Goal: Task Accomplishment & Management: Use online tool/utility

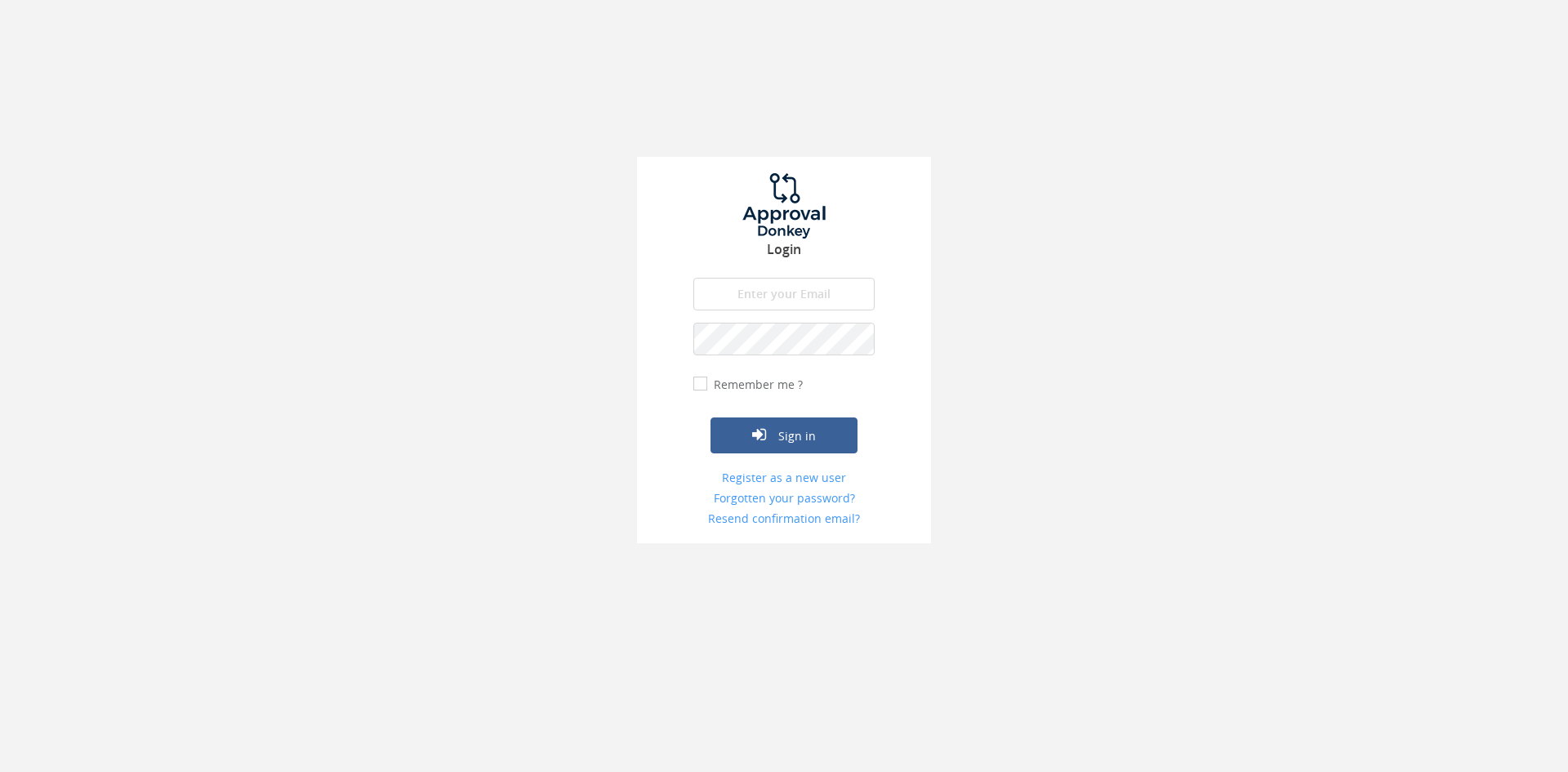
click at [823, 298] on input "email" at bounding box center [784, 294] width 182 height 33
type input "[EMAIL_ADDRESS][DOMAIN_NAME]"
click at [711, 418] on button "Sign in" at bounding box center [784, 436] width 147 height 36
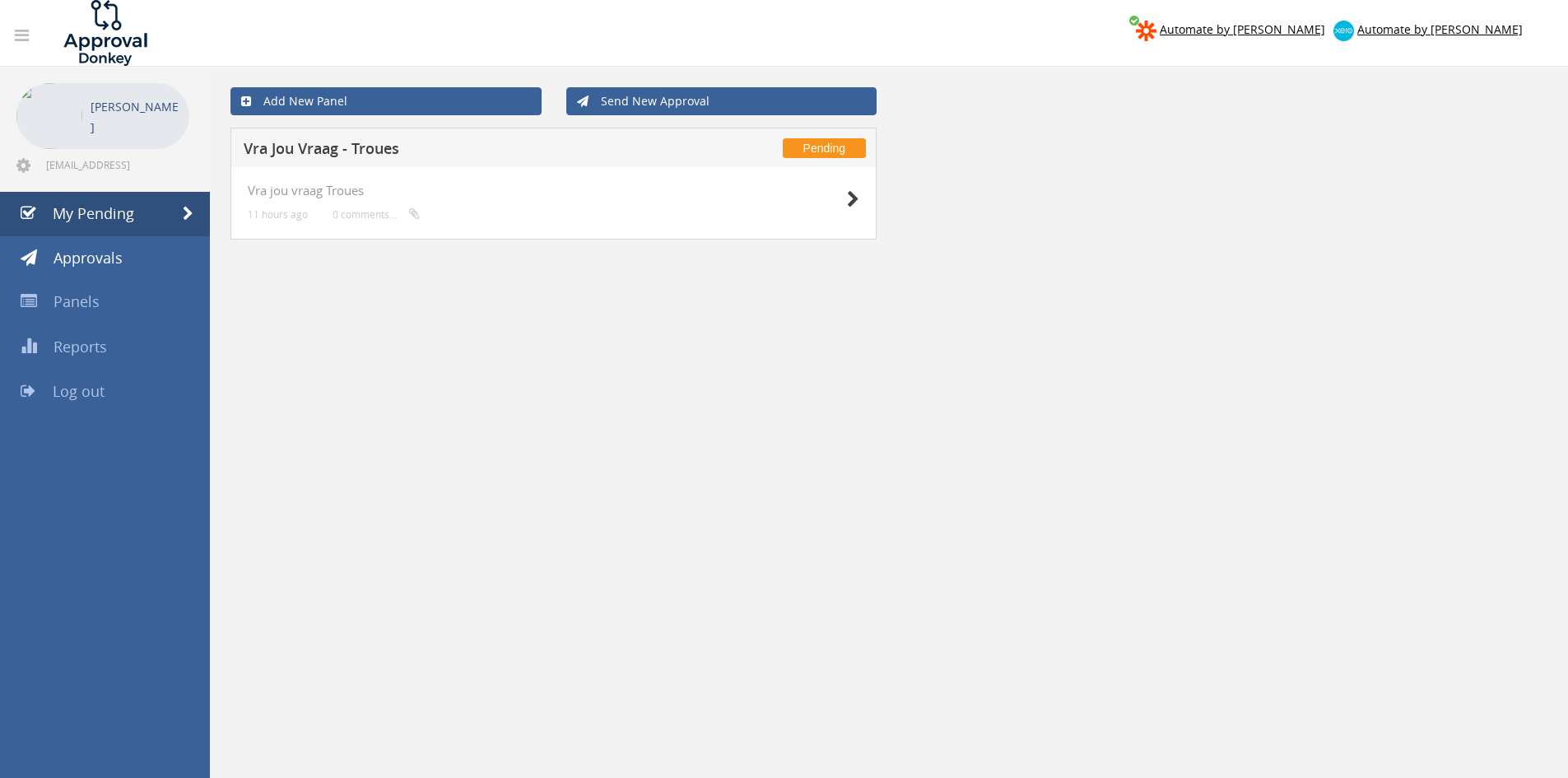
click at [863, 198] on div "Vra jou vraag Troues 11 hours ago 0 comments..." at bounding box center [553, 203] width 646 height 72
click at [856, 198] on icon at bounding box center [853, 199] width 12 height 17
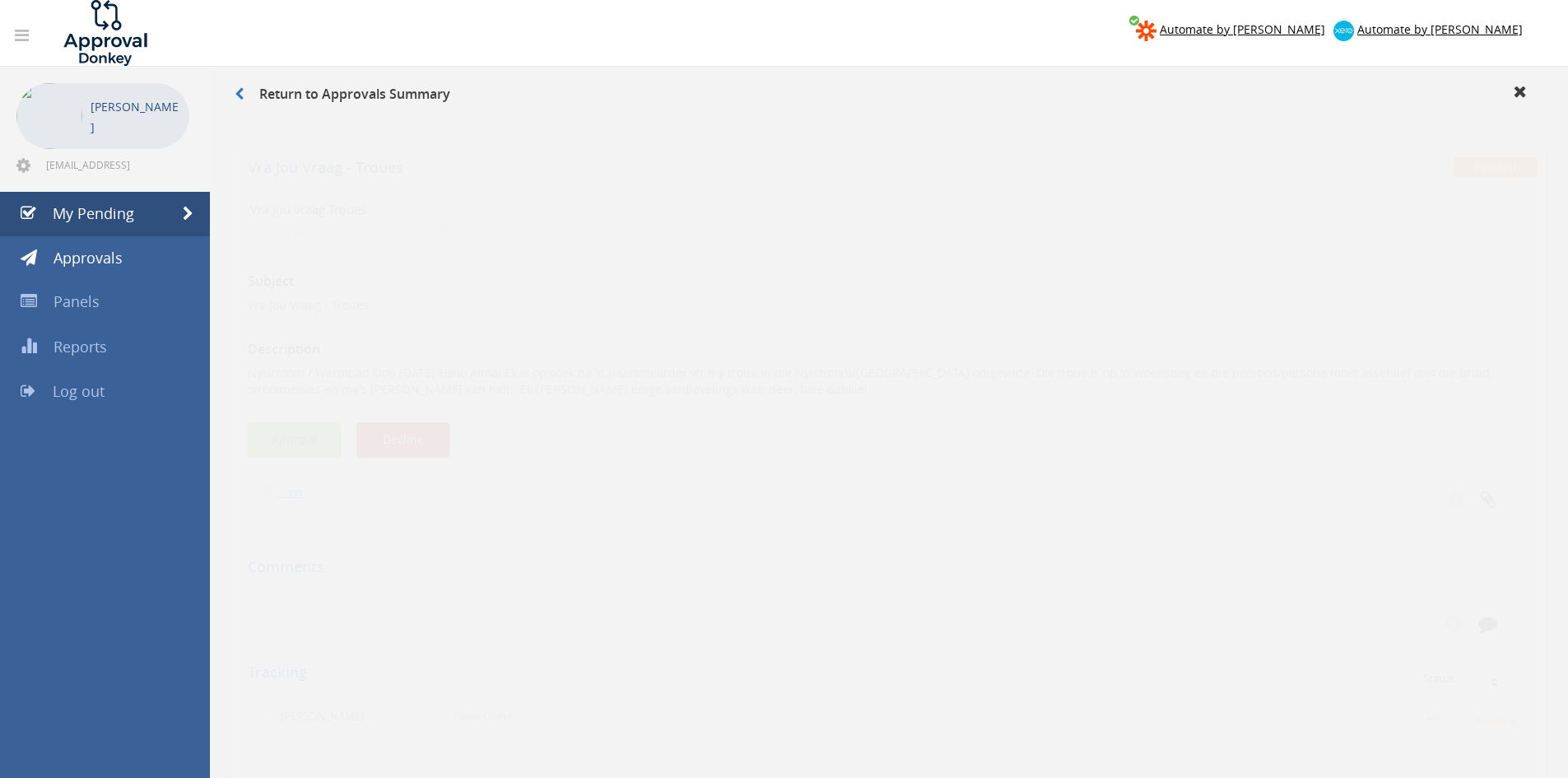
click at [295, 429] on button "Approve" at bounding box center [294, 424] width 93 height 35
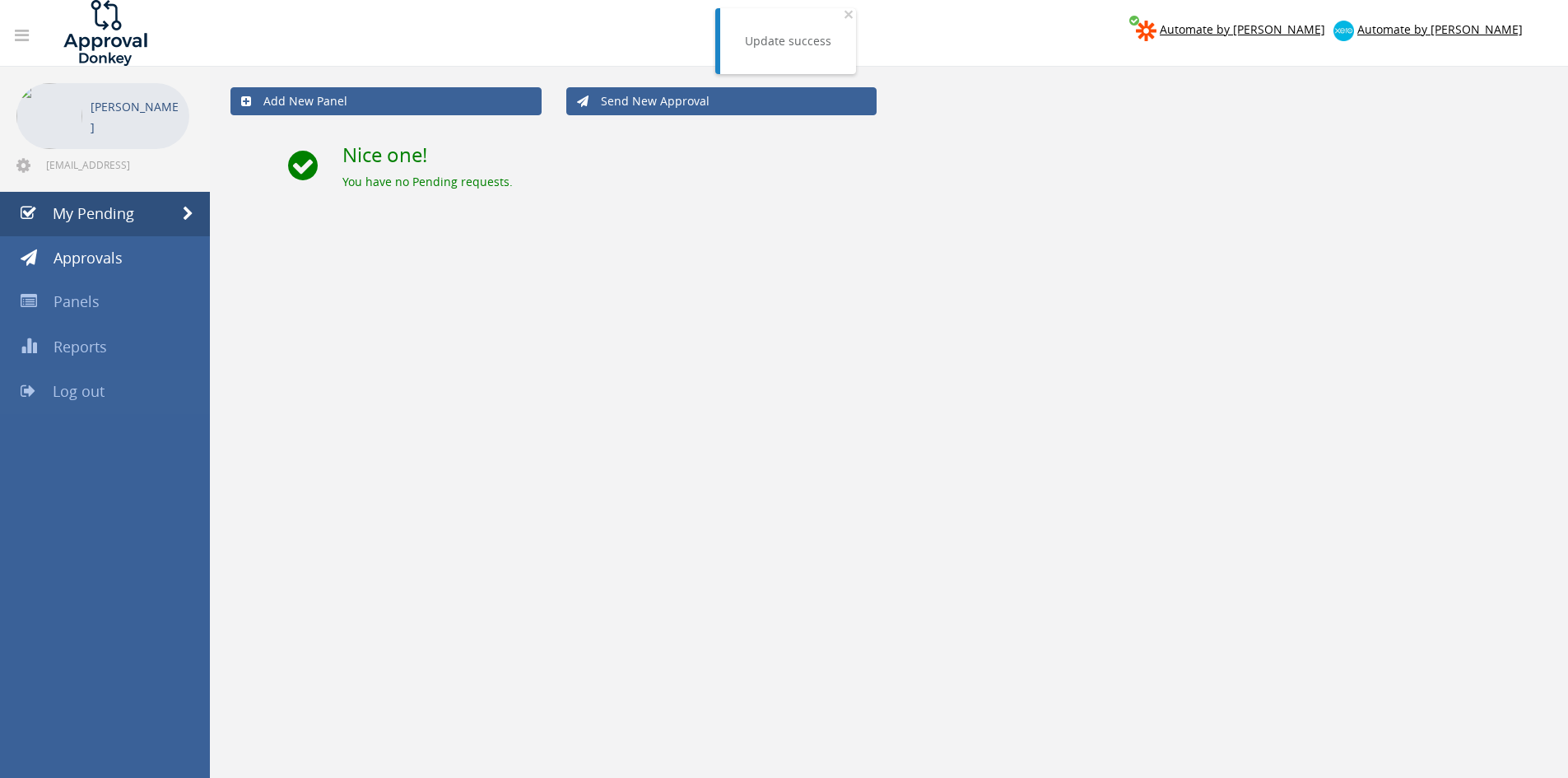
click at [86, 390] on span "Log out" at bounding box center [79, 391] width 52 height 20
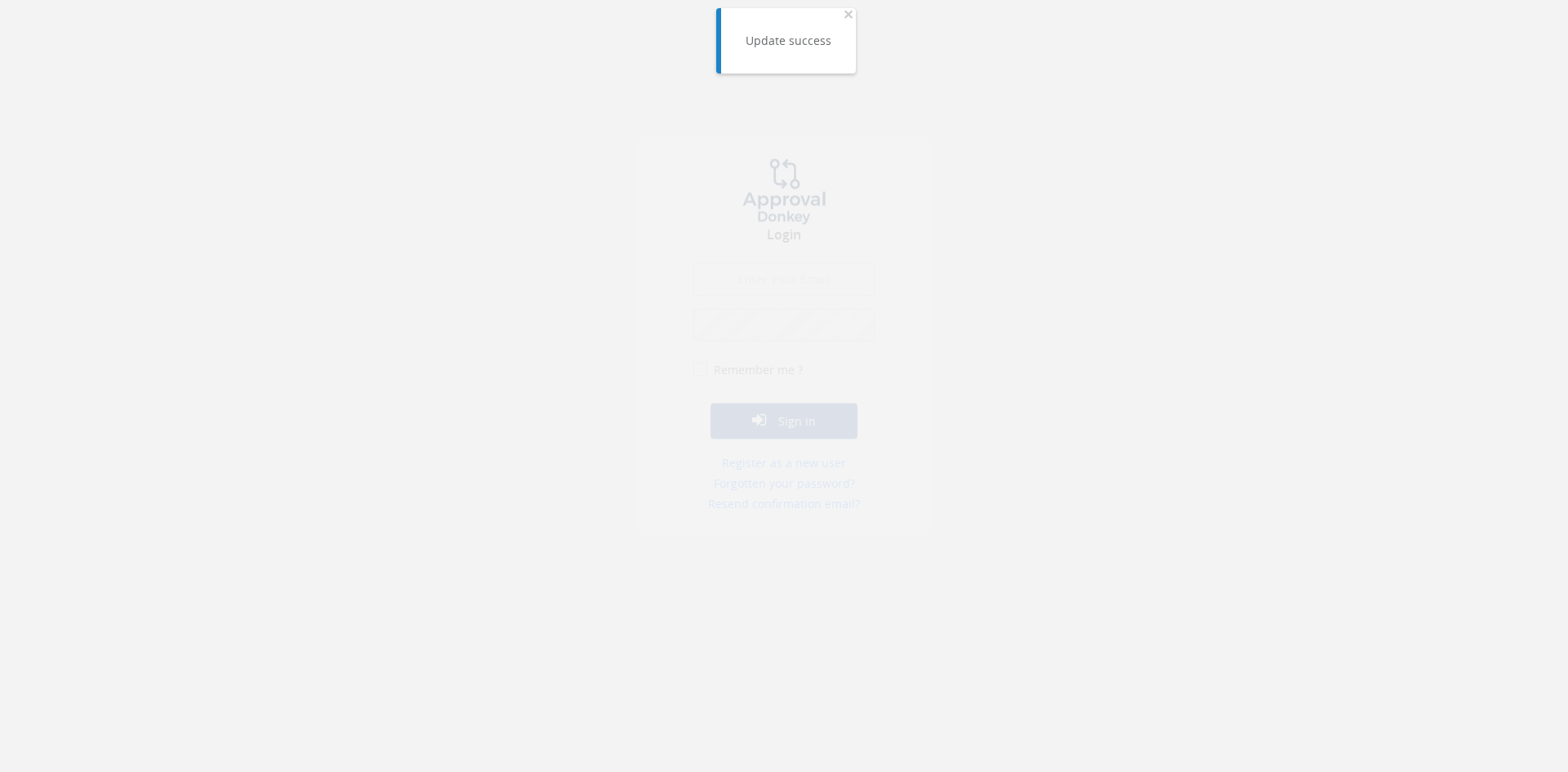
click at [767, 294] on input "email" at bounding box center [784, 294] width 182 height 33
type input "[EMAIL_ADDRESS][DOMAIN_NAME]"
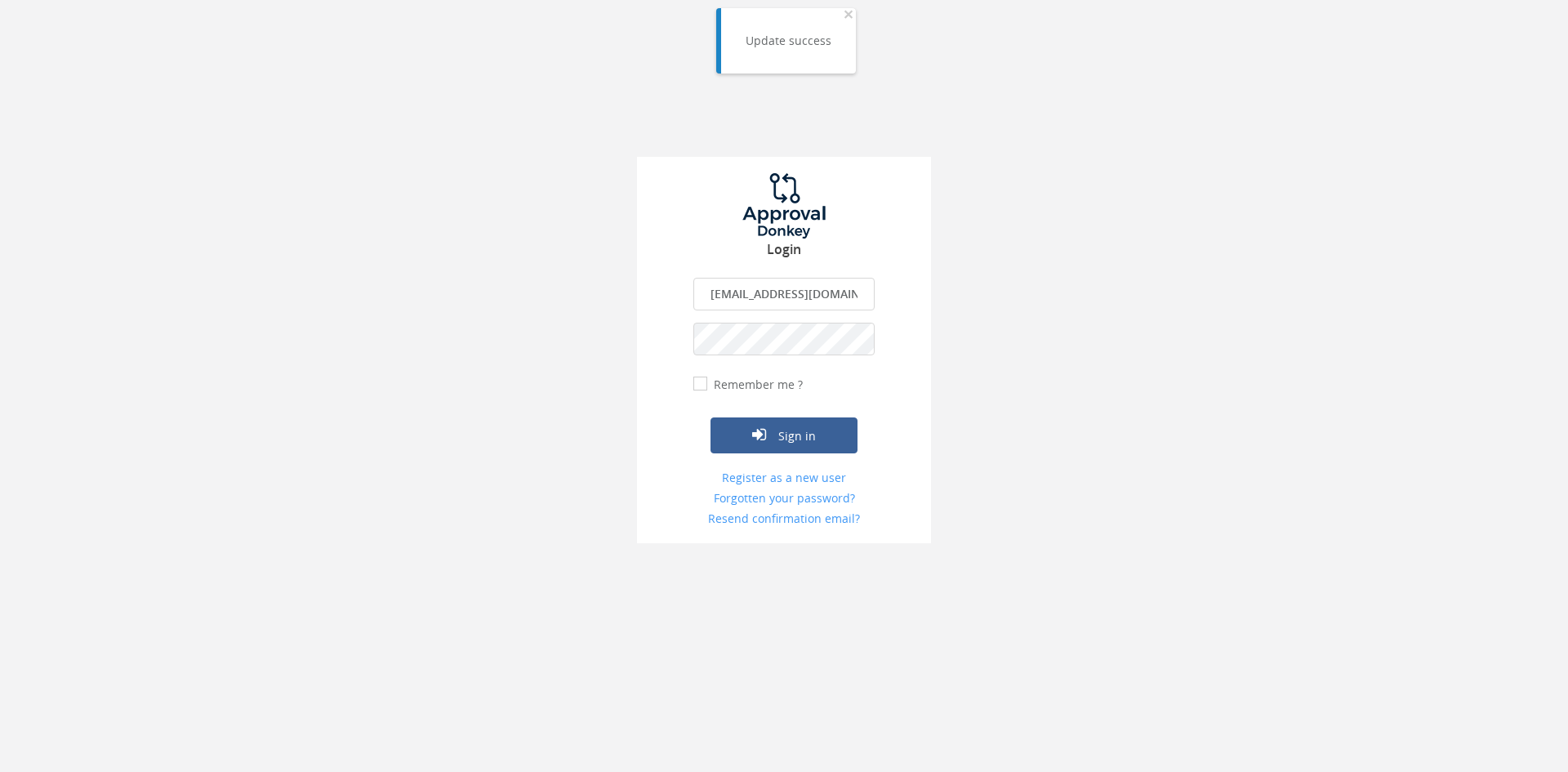
click at [711, 418] on button "Sign in" at bounding box center [784, 436] width 147 height 36
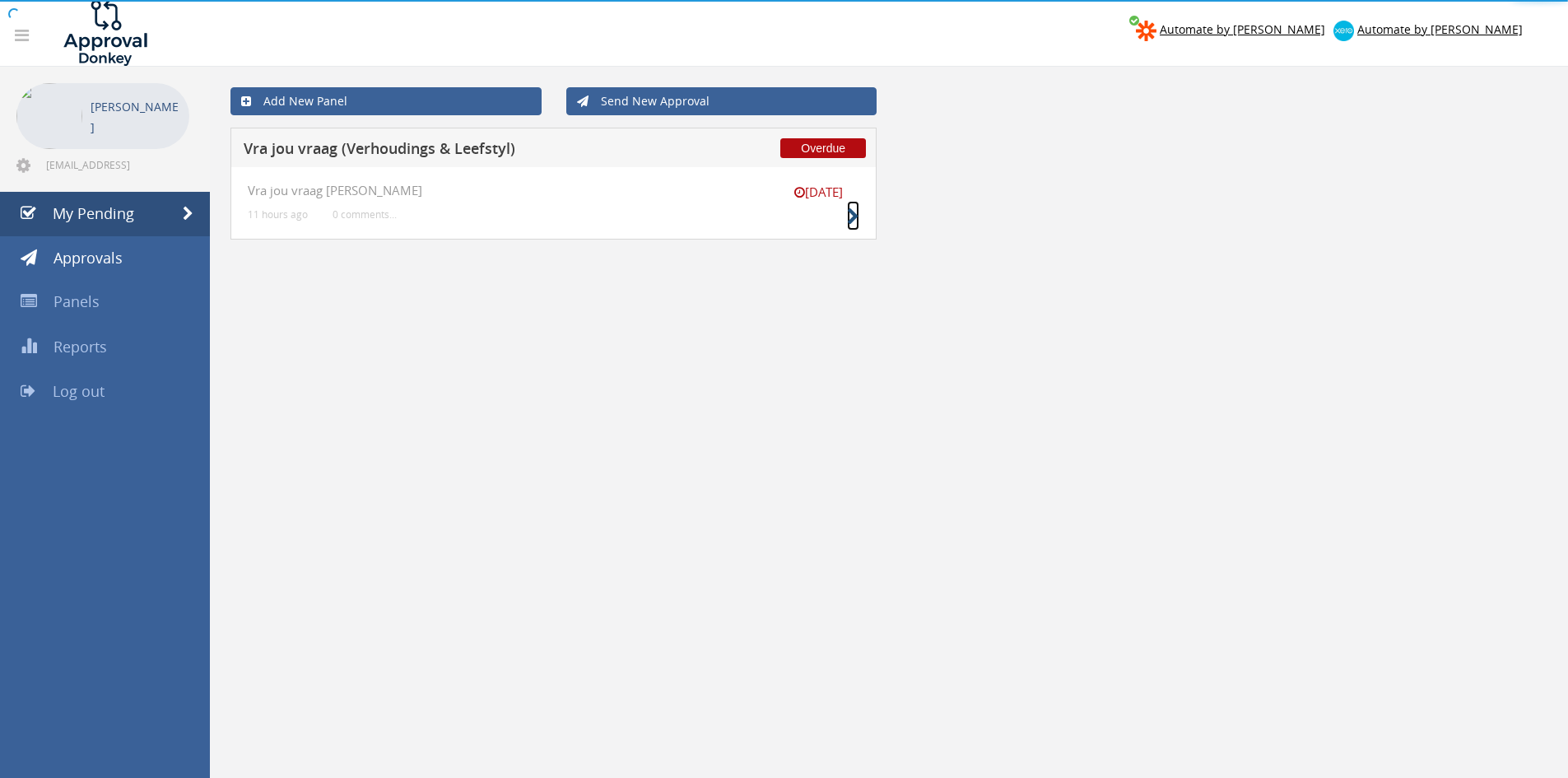
click at [852, 219] on icon at bounding box center [853, 216] width 12 height 17
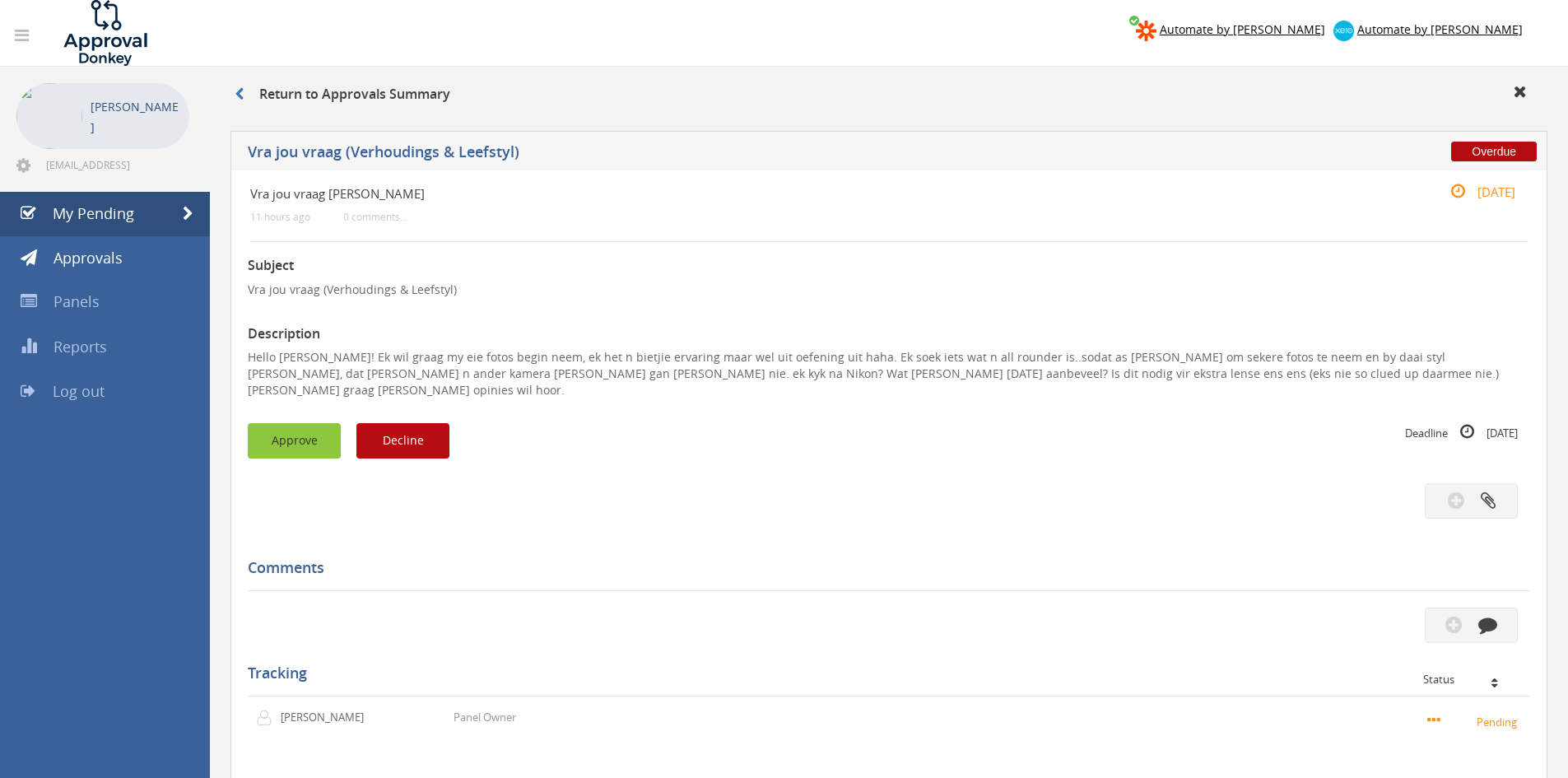
click at [303, 423] on button "Approve" at bounding box center [294, 440] width 93 height 35
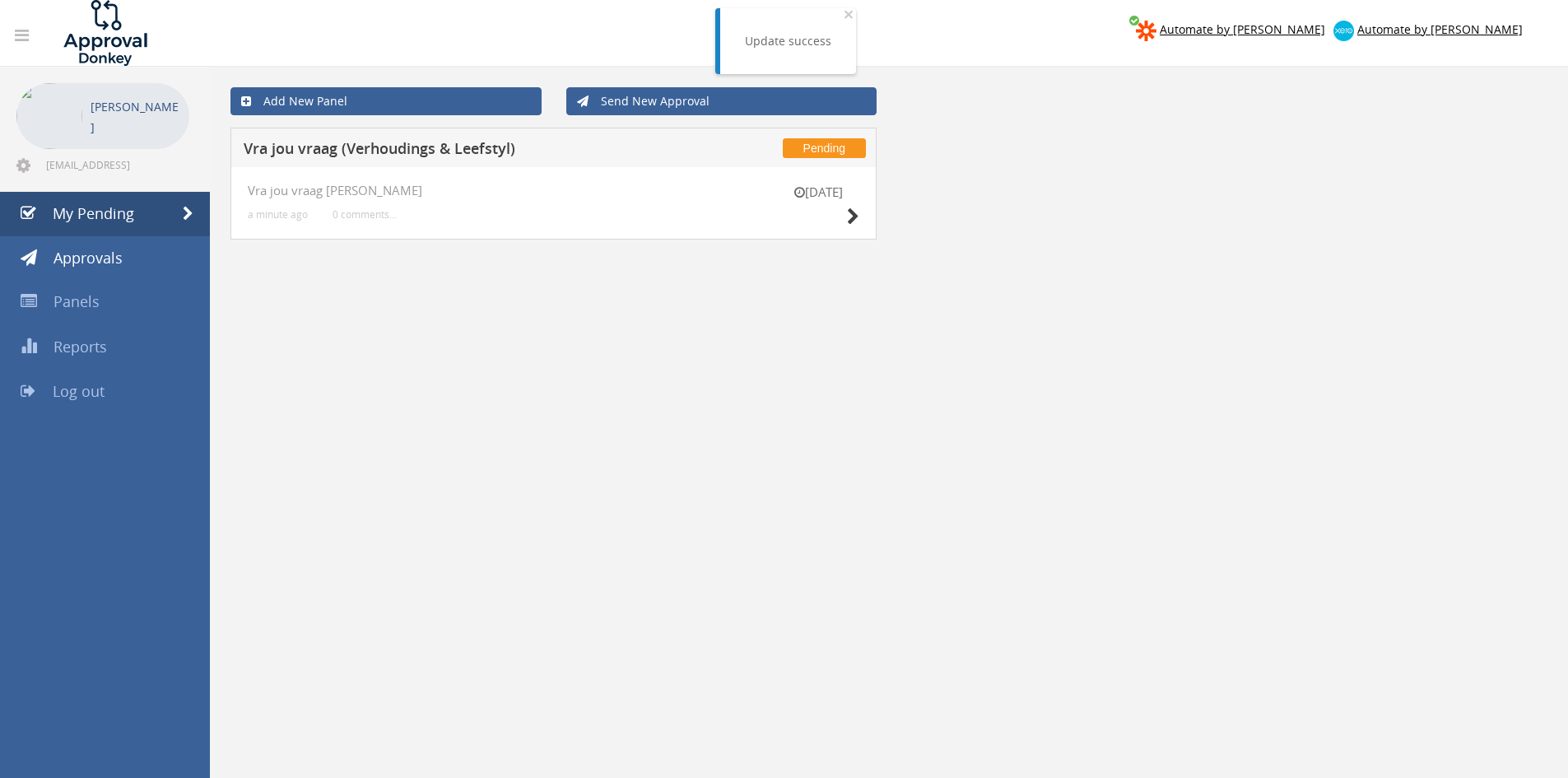
click at [840, 229] on div "[DATE]" at bounding box center [818, 207] width 82 height 47
click at [844, 222] on div "[DATE]" at bounding box center [818, 207] width 82 height 47
click at [850, 220] on icon at bounding box center [853, 216] width 12 height 17
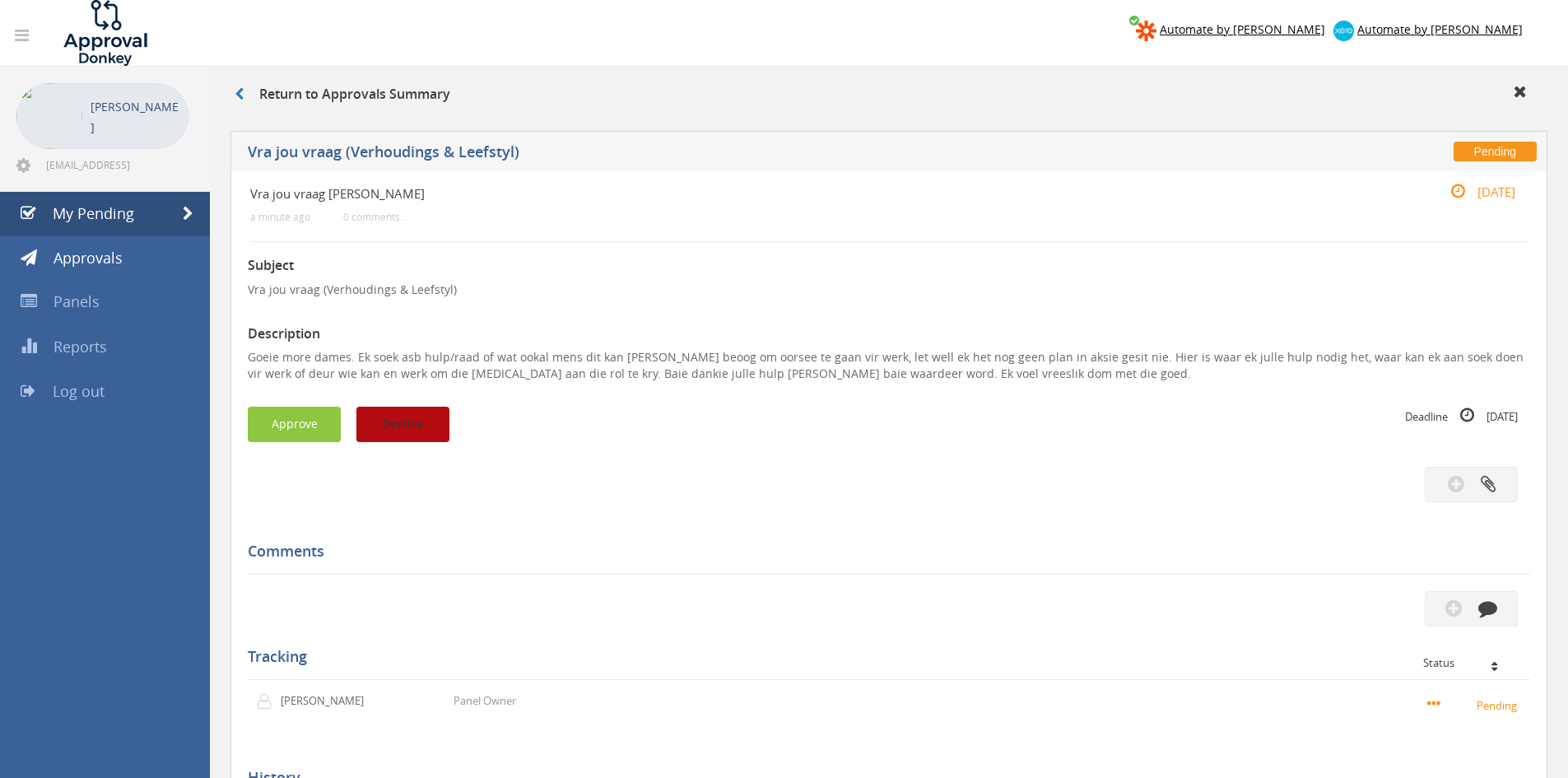
click at [419, 421] on button "Decline" at bounding box center [402, 424] width 93 height 35
